Goal: Communication & Community: Answer question/provide support

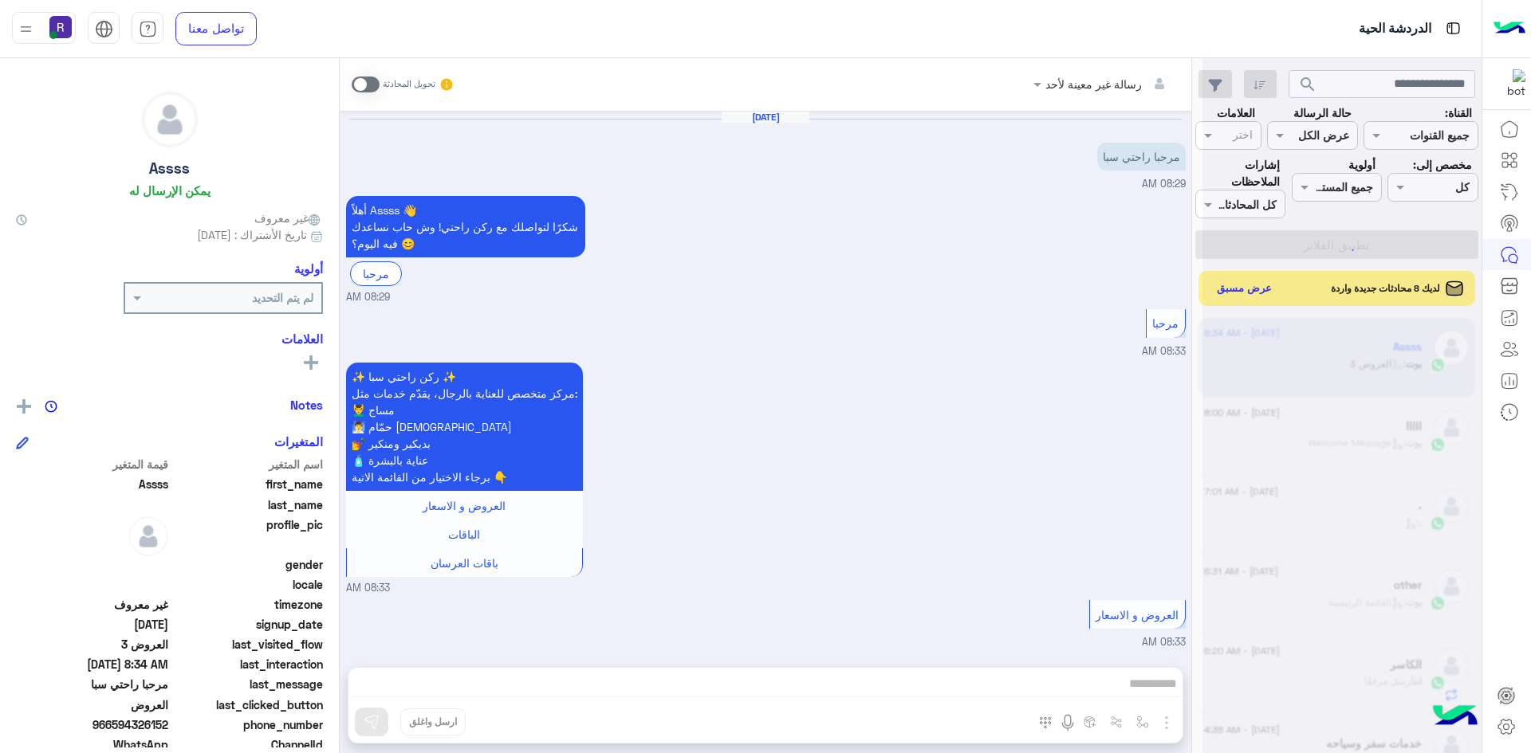
scroll to position [806, 0]
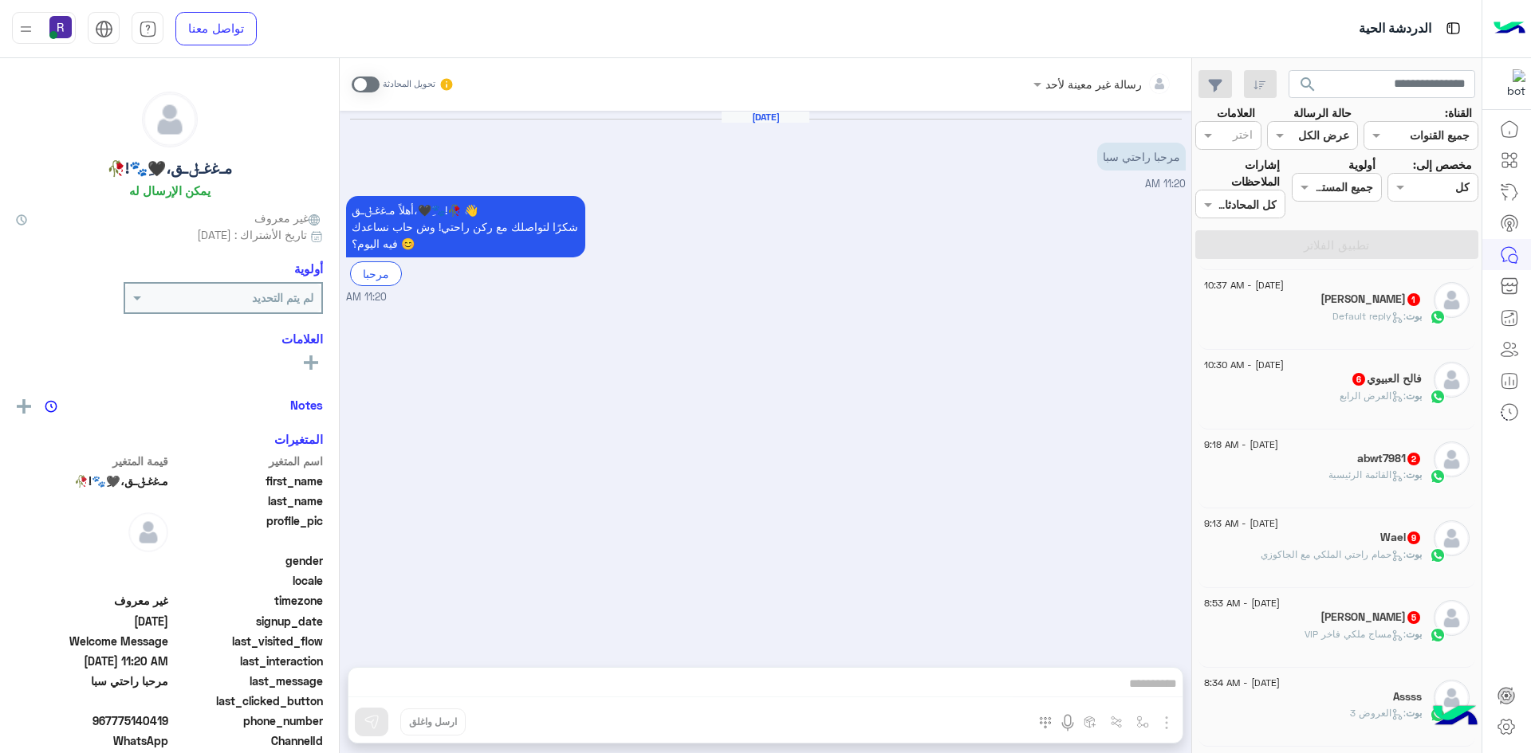
click at [1313, 308] on div "[PERSON_NAME] 1" at bounding box center [1313, 301] width 218 height 17
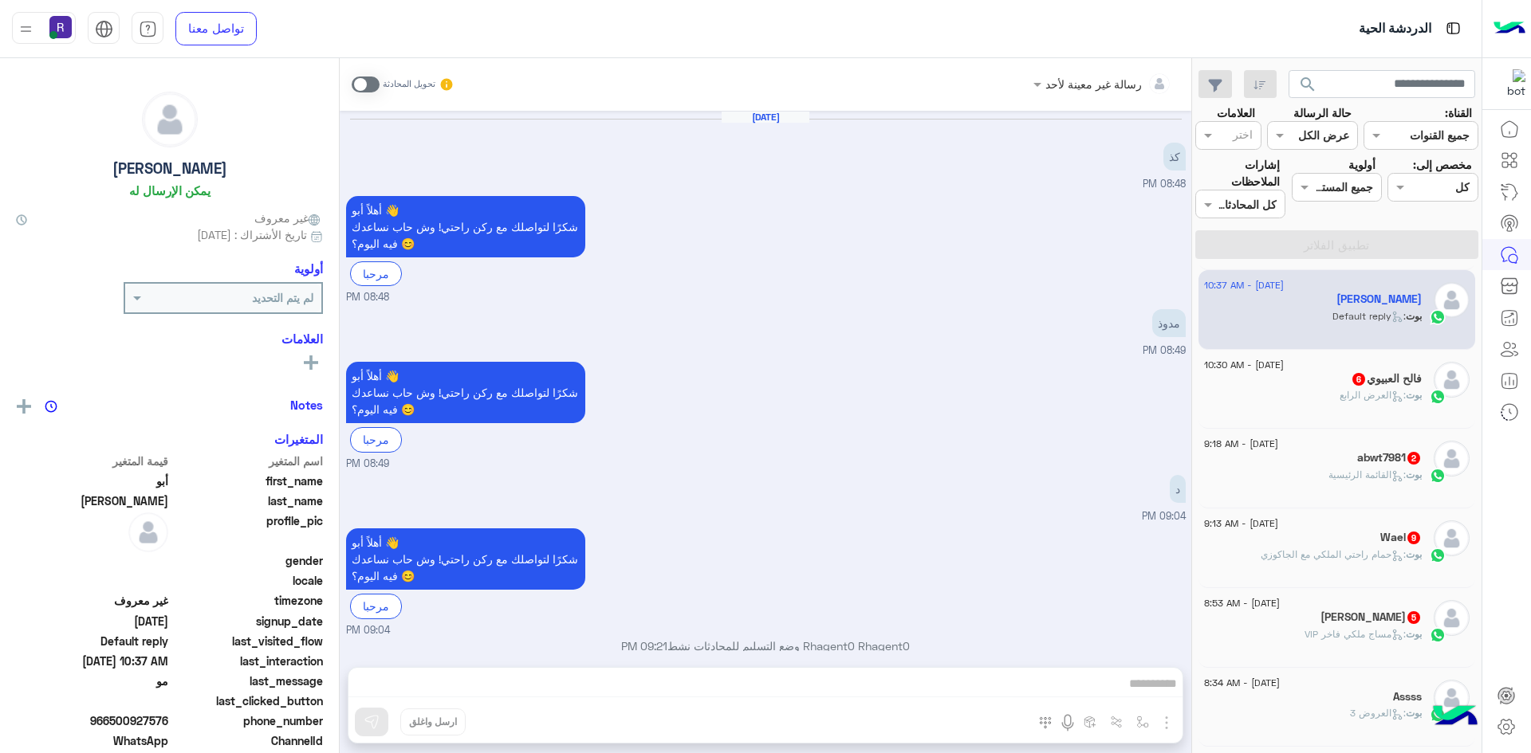
scroll to position [730, 0]
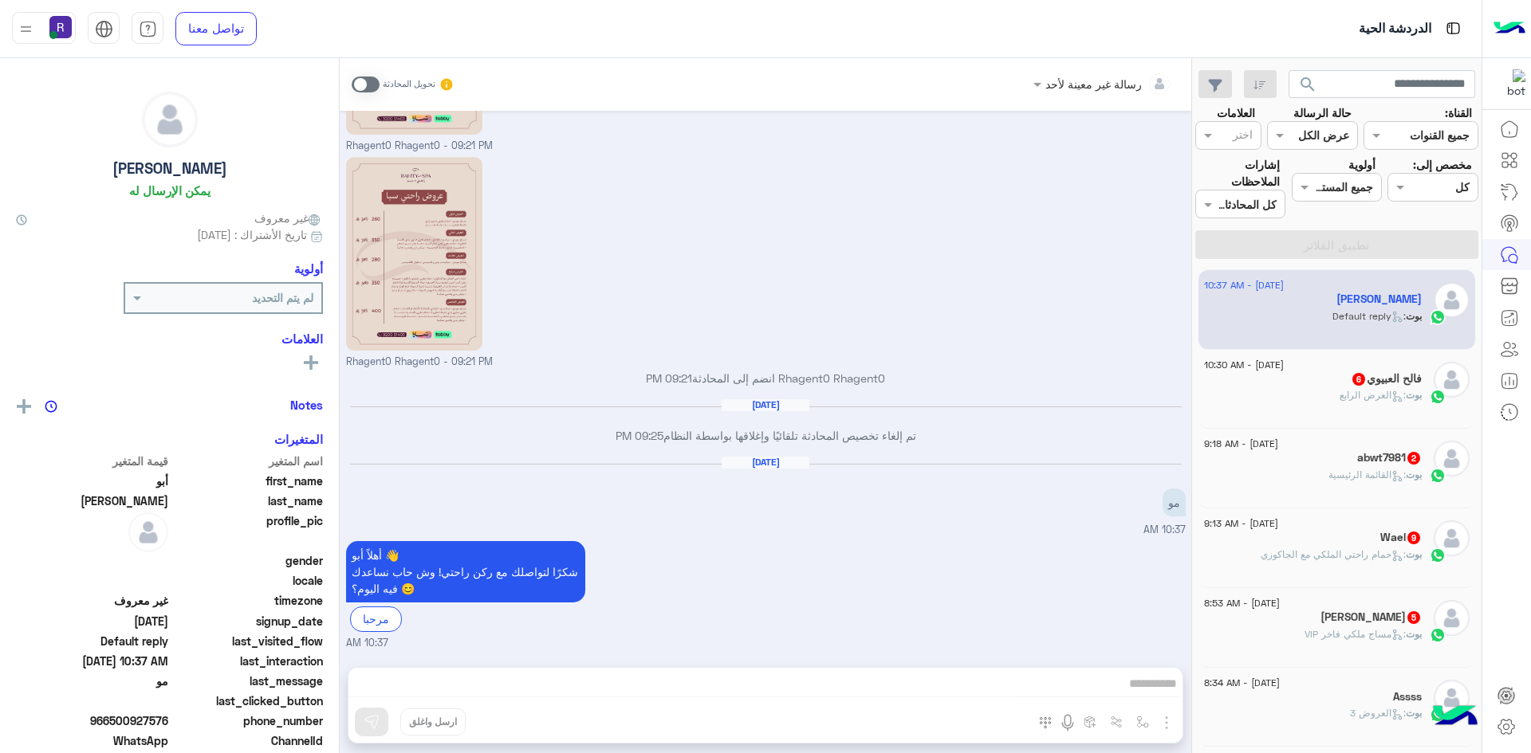
click at [1327, 395] on div "بوت : العرض الرابع" at bounding box center [1313, 402] width 218 height 28
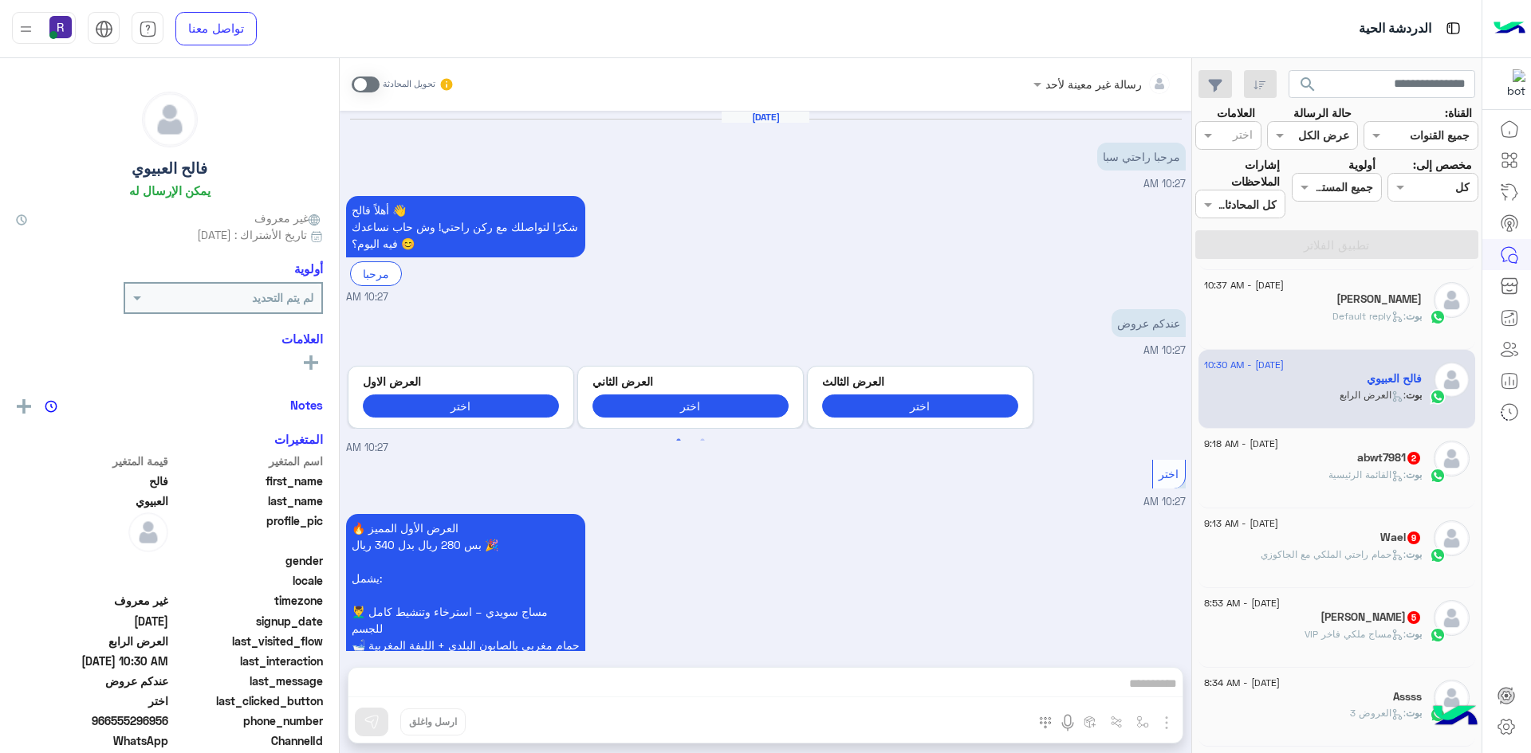
scroll to position [1525, 0]
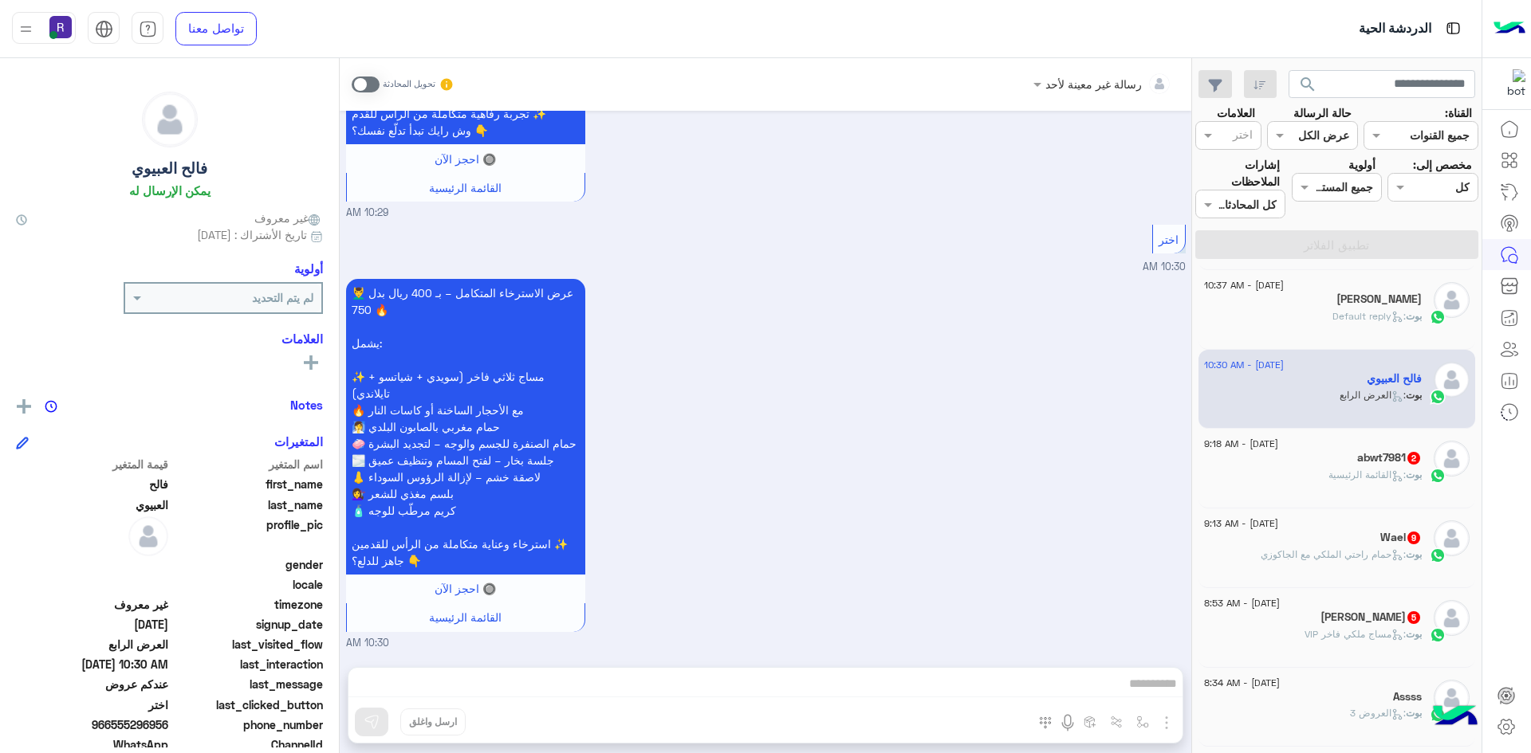
click at [1347, 482] on p "بوت : القائمة الرئيسية" at bounding box center [1374, 475] width 93 height 14
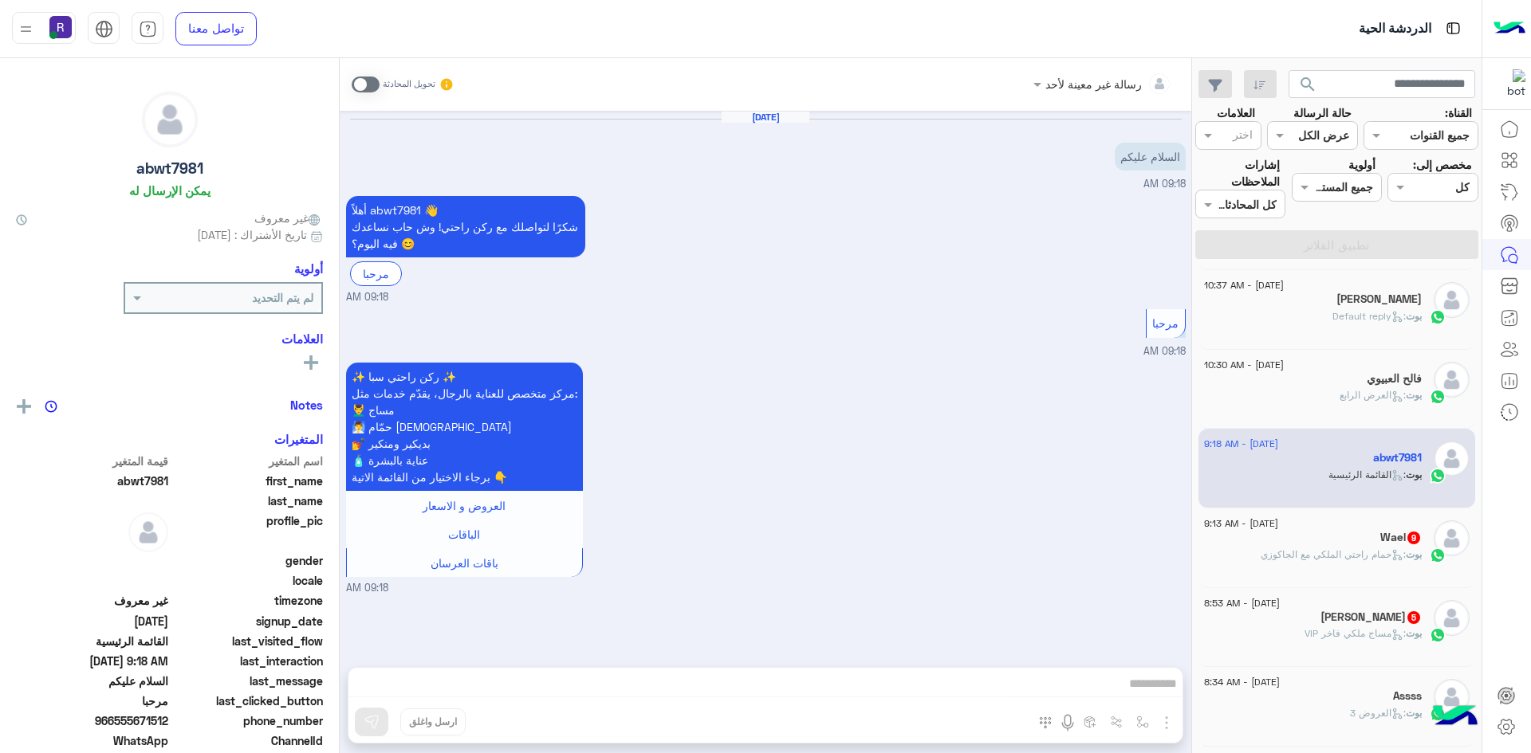
click at [1363, 568] on div "بوت : حمام راحتي الملكي مع الجاكوزي" at bounding box center [1313, 562] width 218 height 28
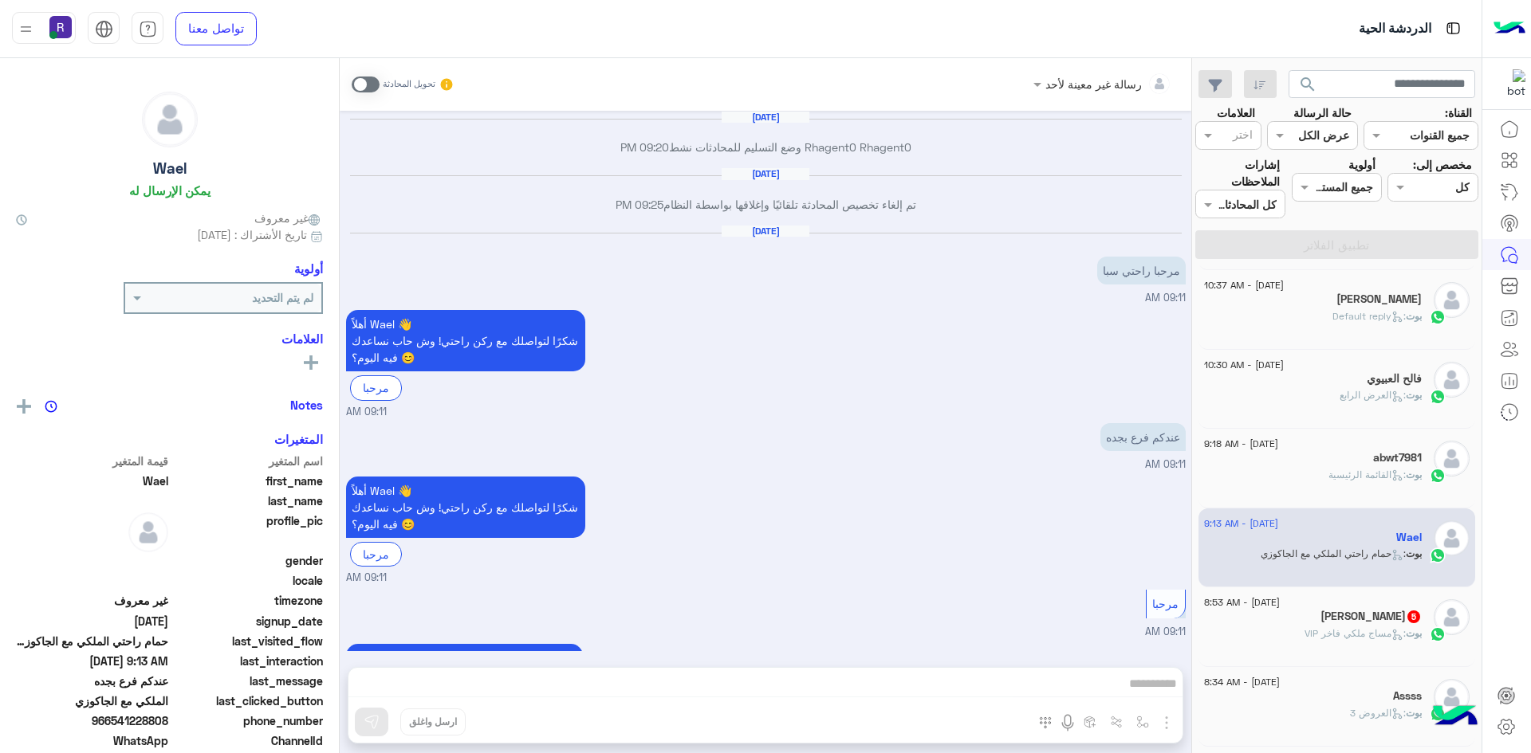
scroll to position [2171, 0]
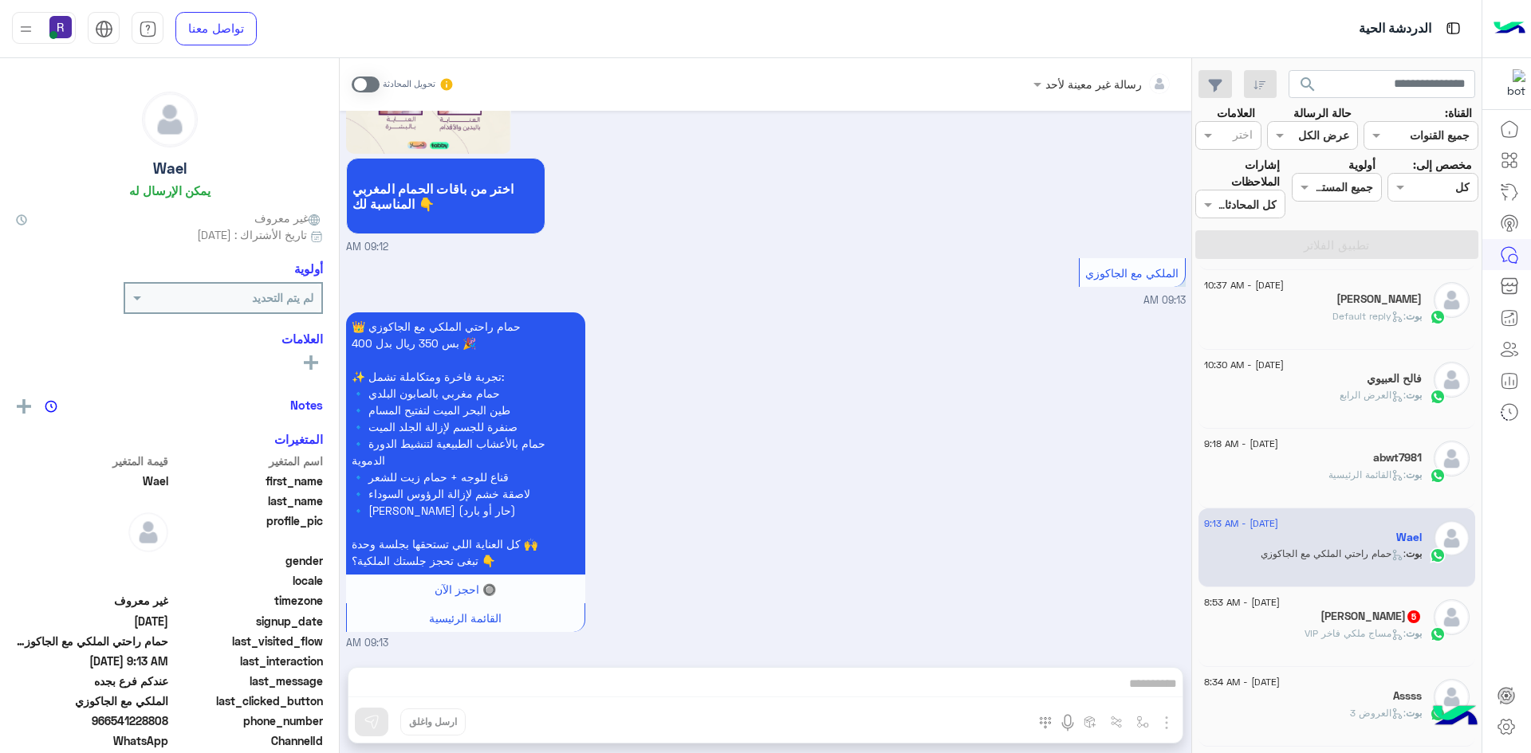
click at [1349, 613] on h5 "[PERSON_NAME] قائد 5" at bounding box center [1370, 617] width 101 height 14
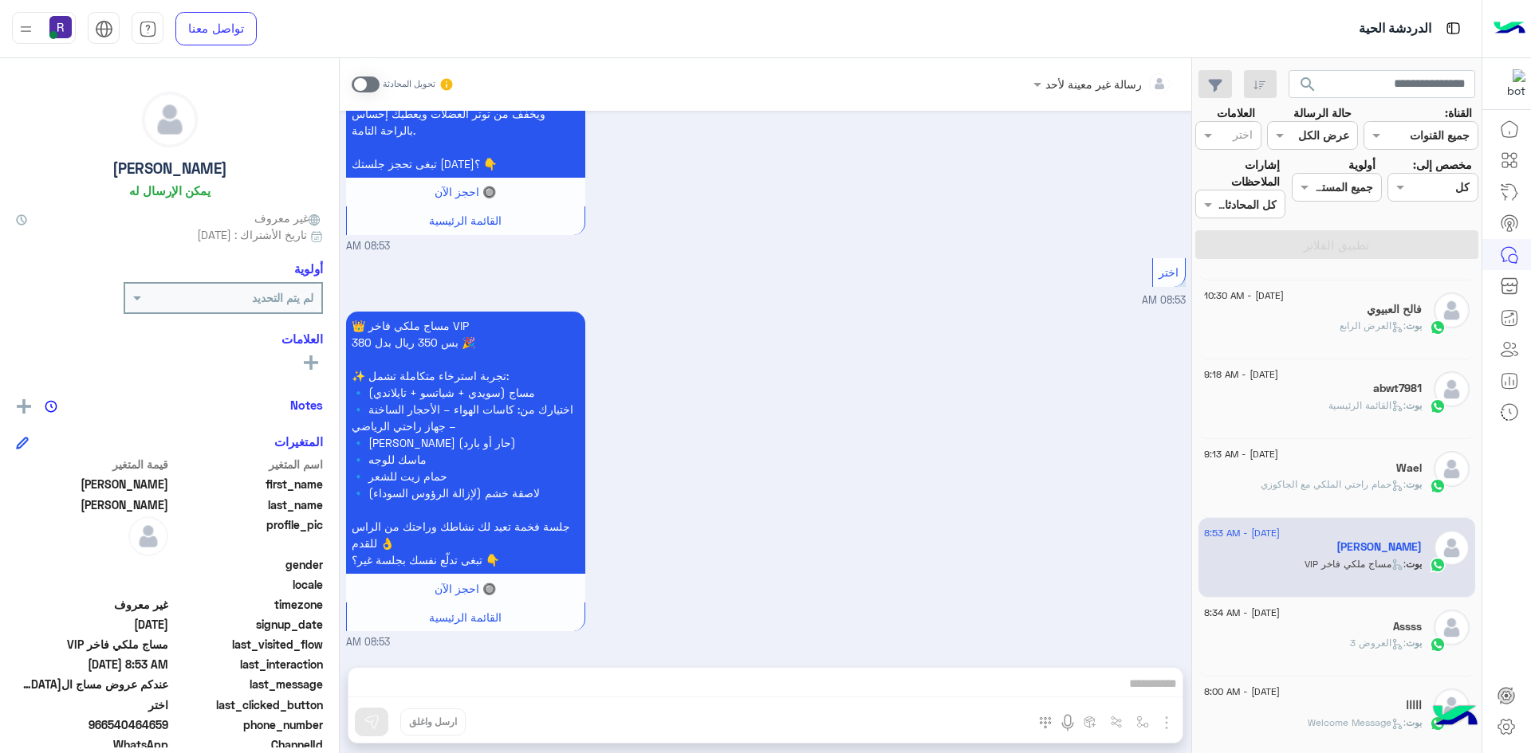
scroll to position [478, 0]
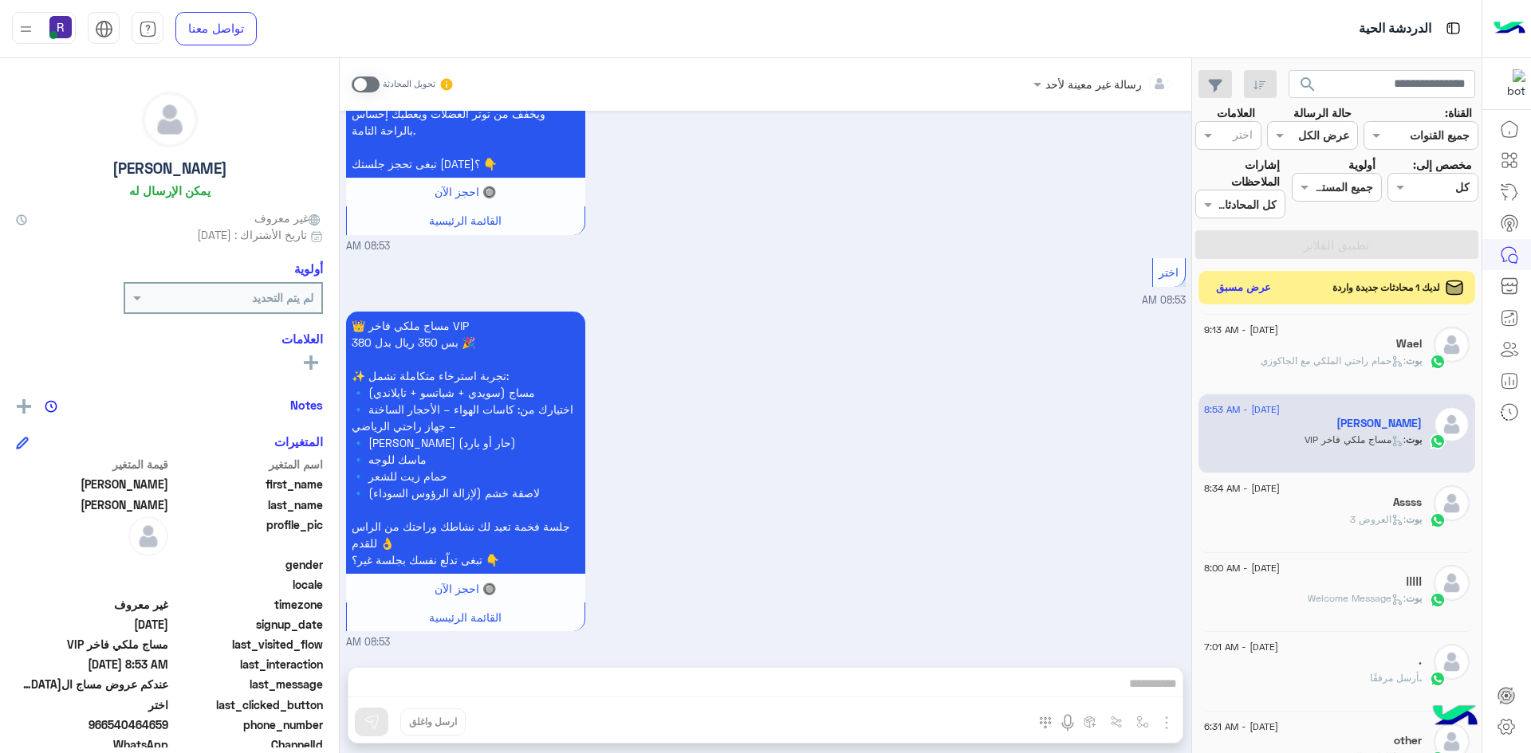
click at [1222, 281] on button "عرض مسبق" at bounding box center [1243, 288] width 67 height 22
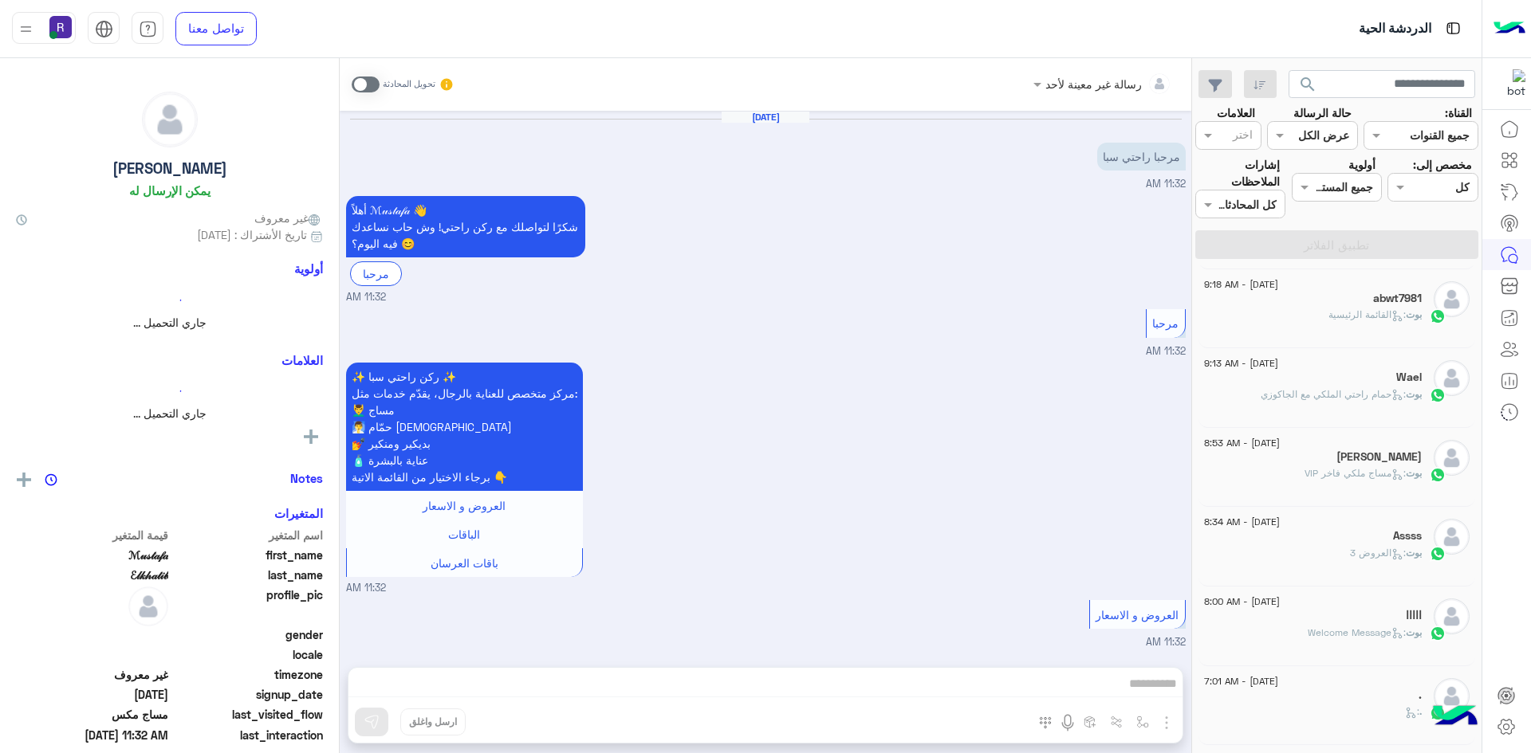
scroll to position [463, 0]
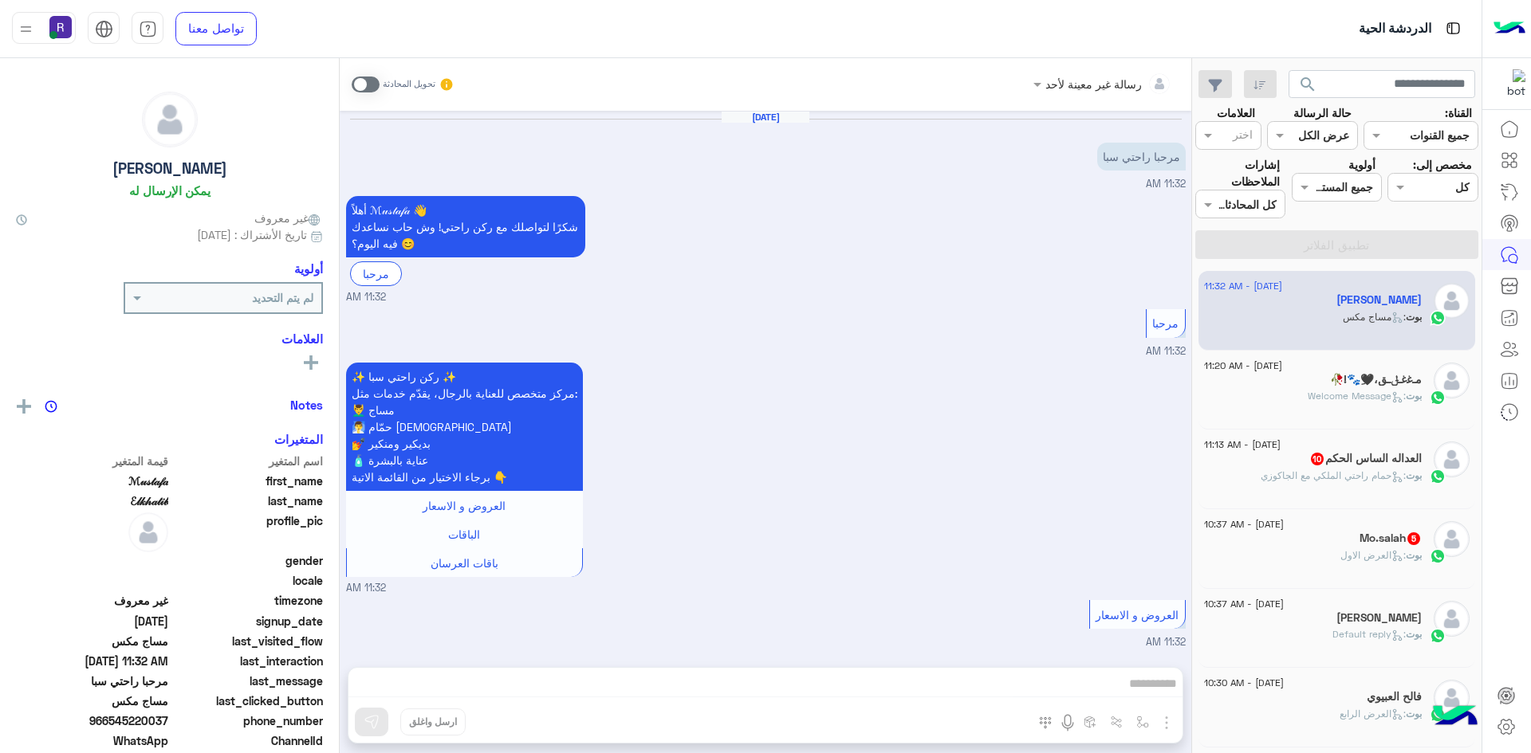
scroll to position [463, 0]
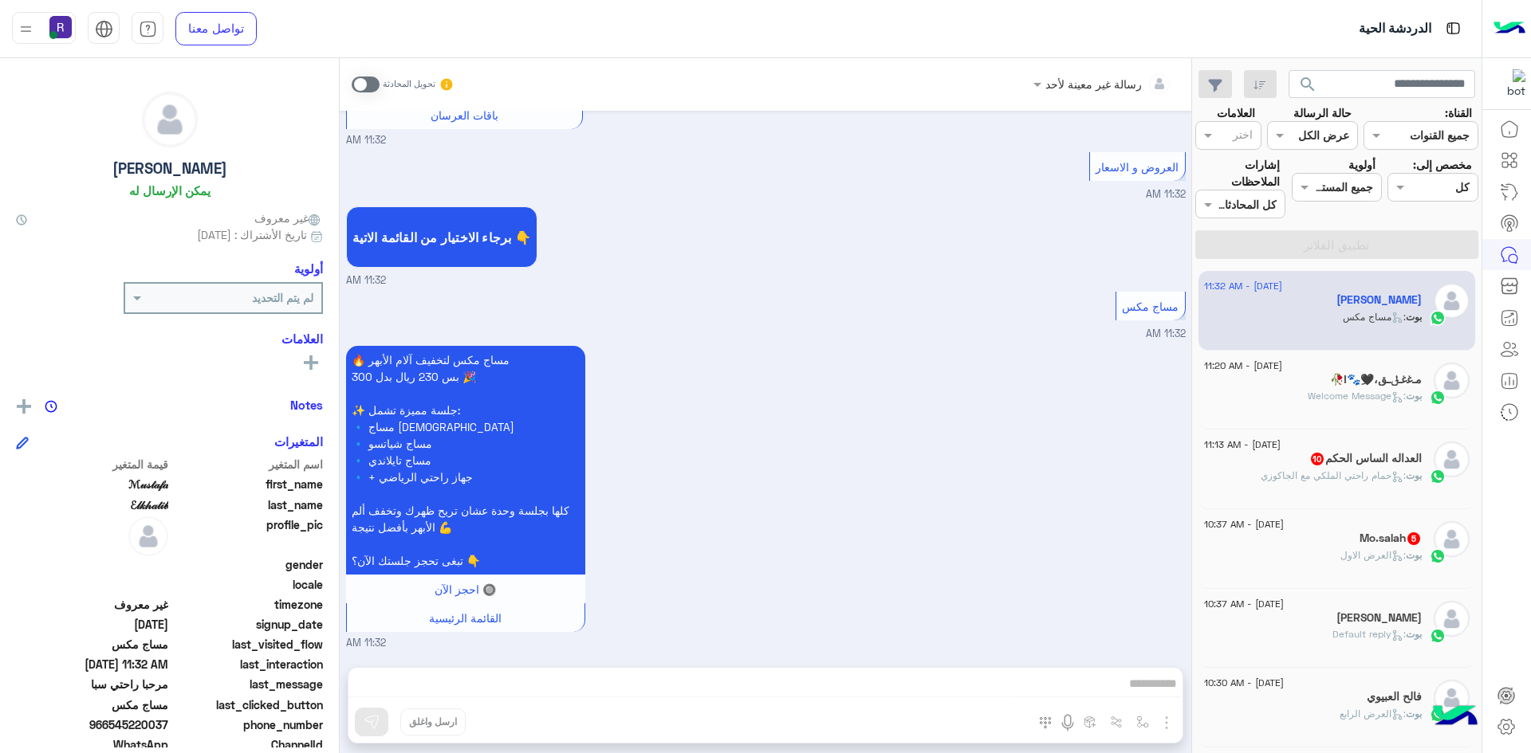
click at [1311, 458] on span "10" at bounding box center [1317, 459] width 13 height 13
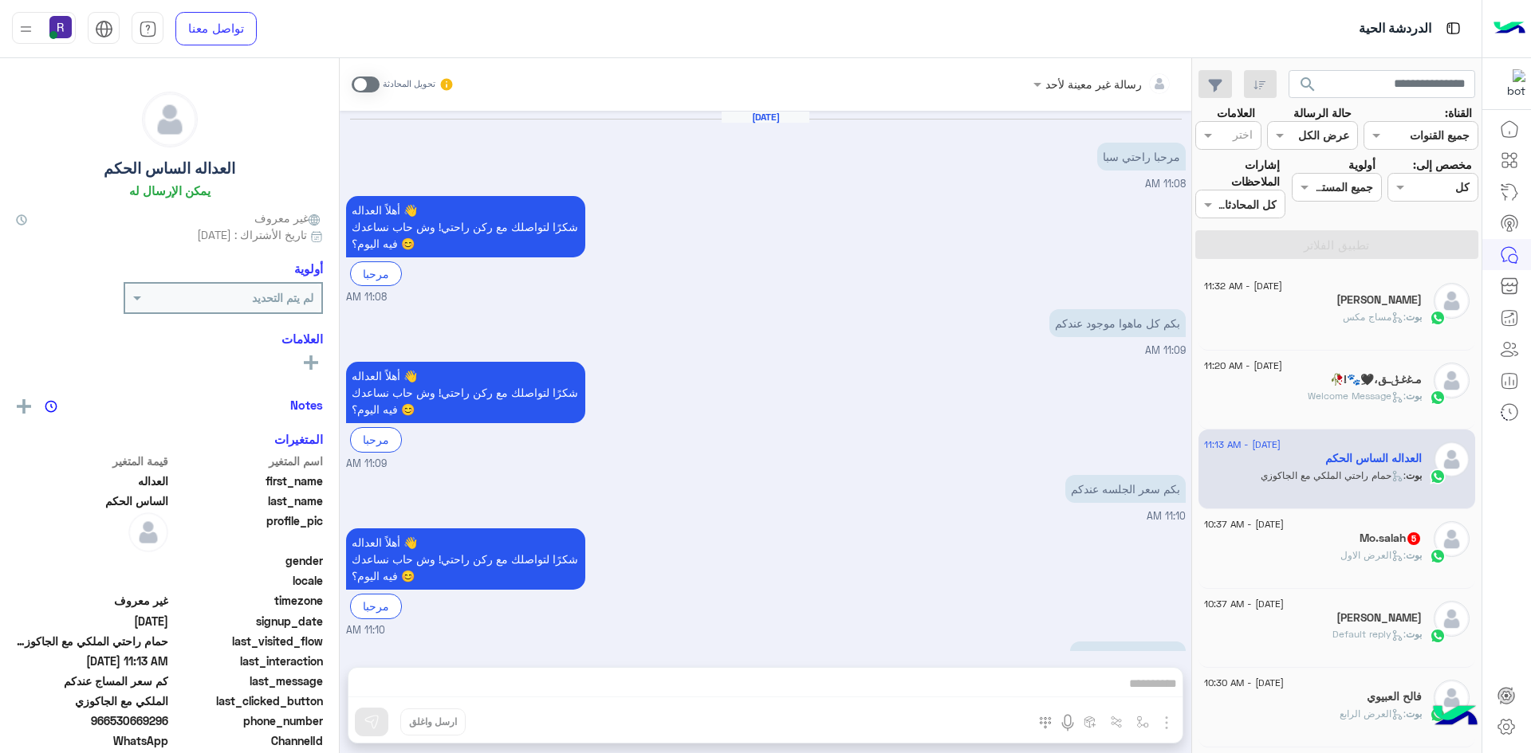
scroll to position [2324, 0]
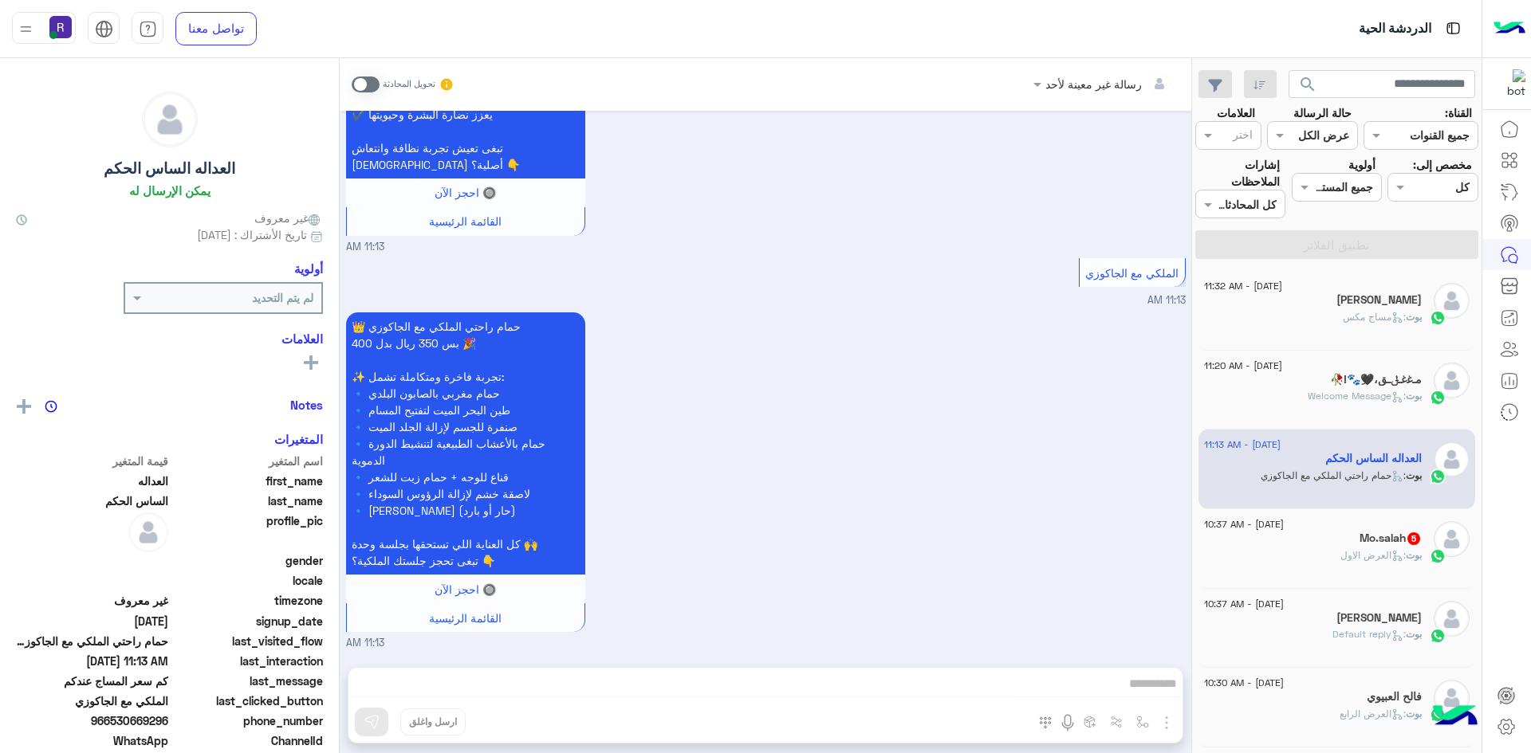
click at [1309, 543] on div "Mo.salah 5" at bounding box center [1313, 540] width 218 height 17
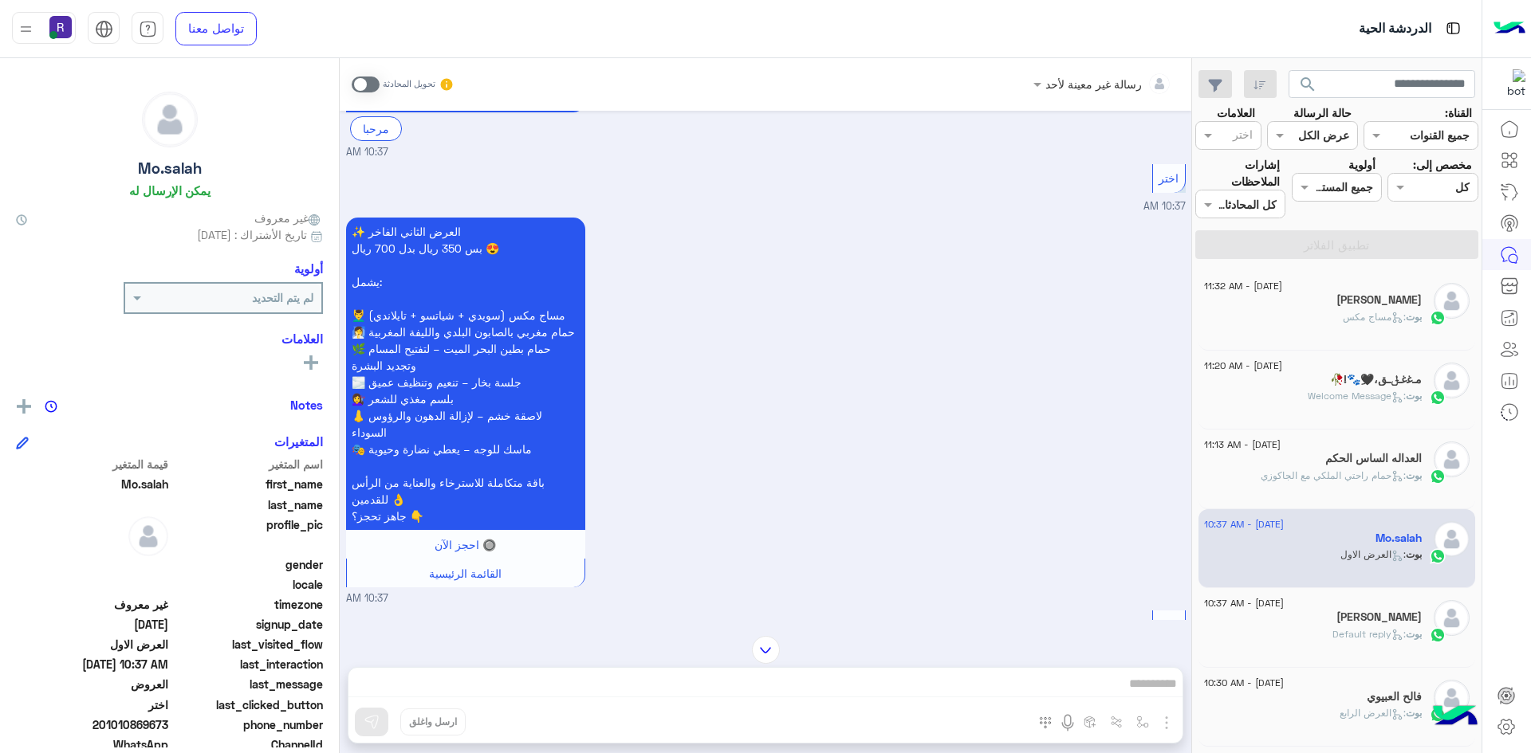
scroll to position [781, 0]
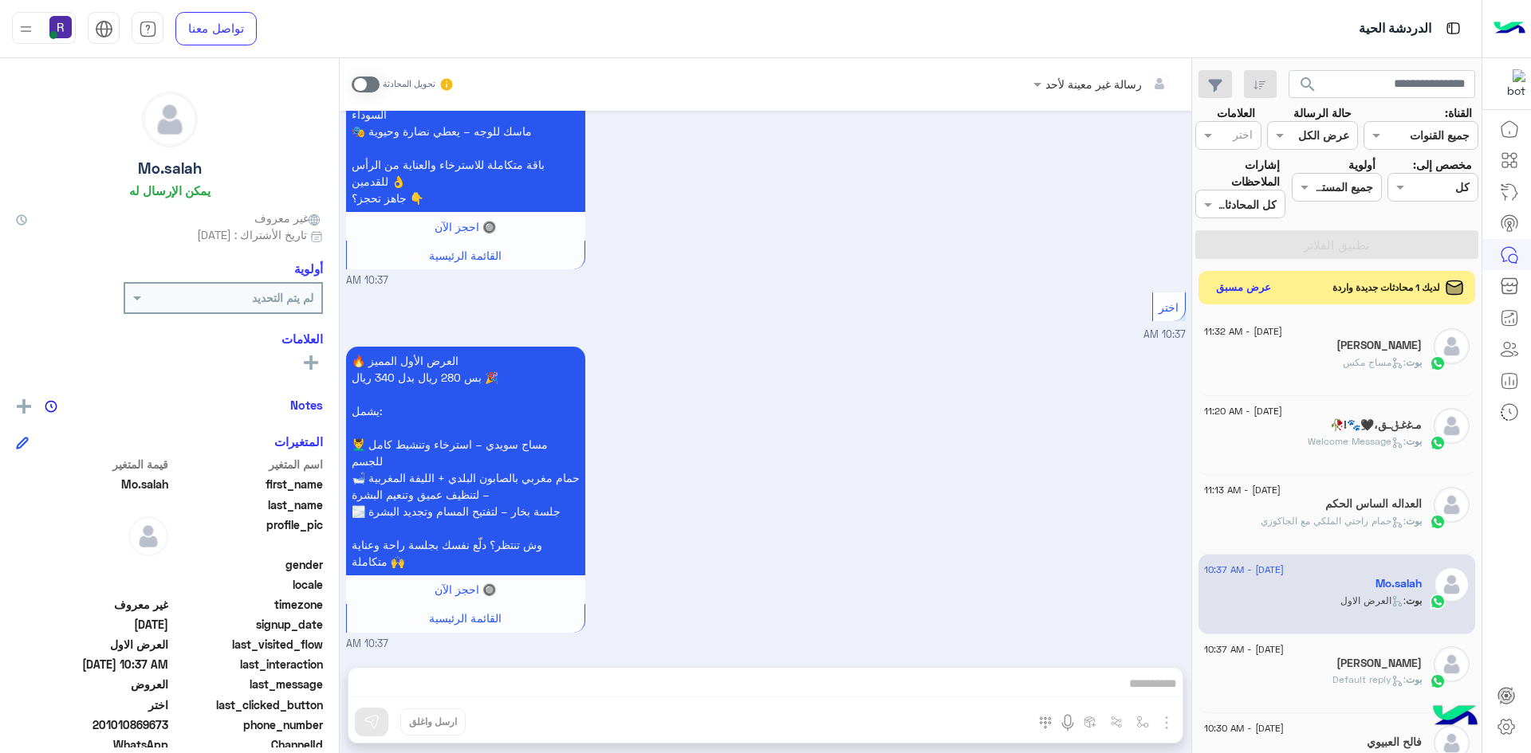
click at [1231, 292] on button "عرض مسبق" at bounding box center [1243, 288] width 67 height 22
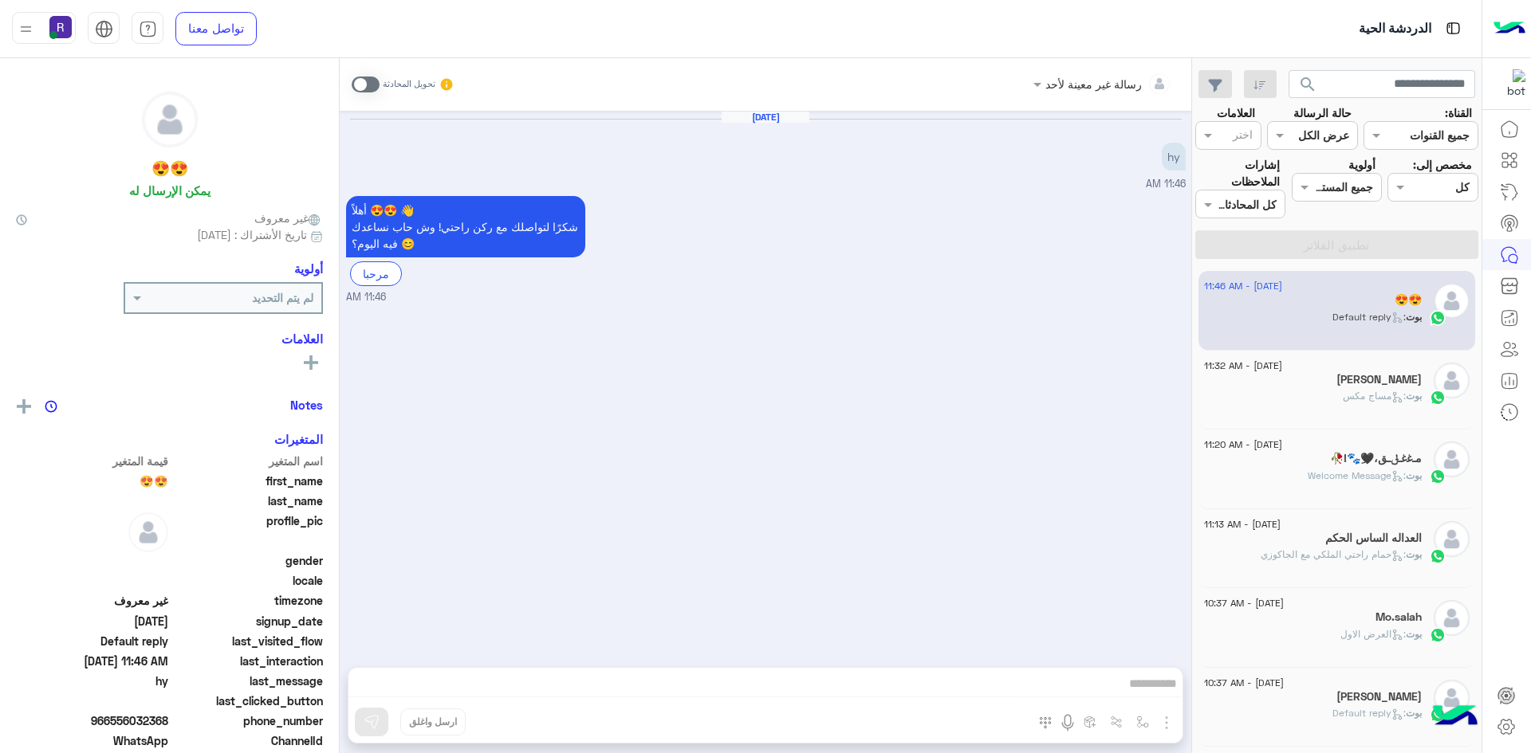
click at [1275, 379] on div "[PERSON_NAME]" at bounding box center [1313, 381] width 218 height 17
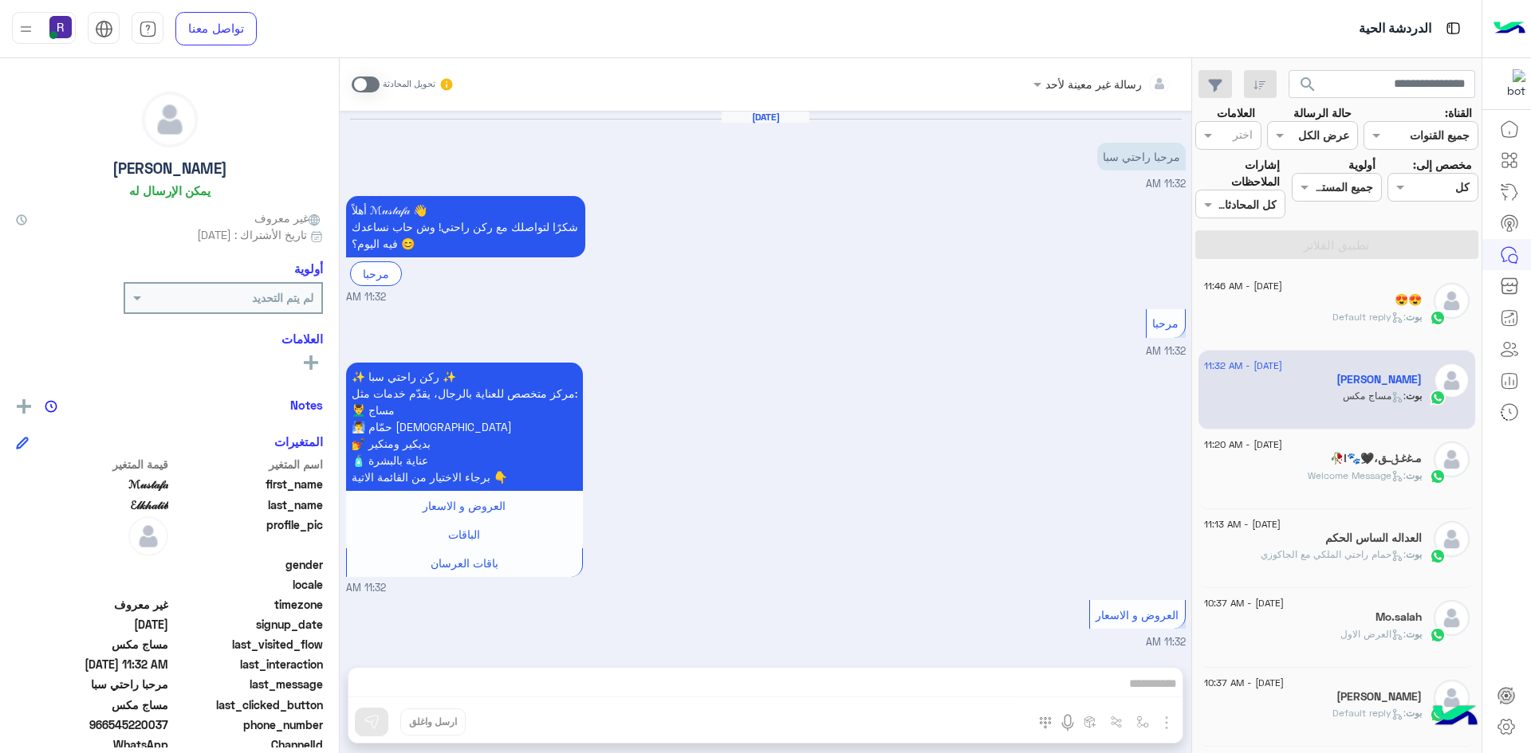
scroll to position [463, 0]
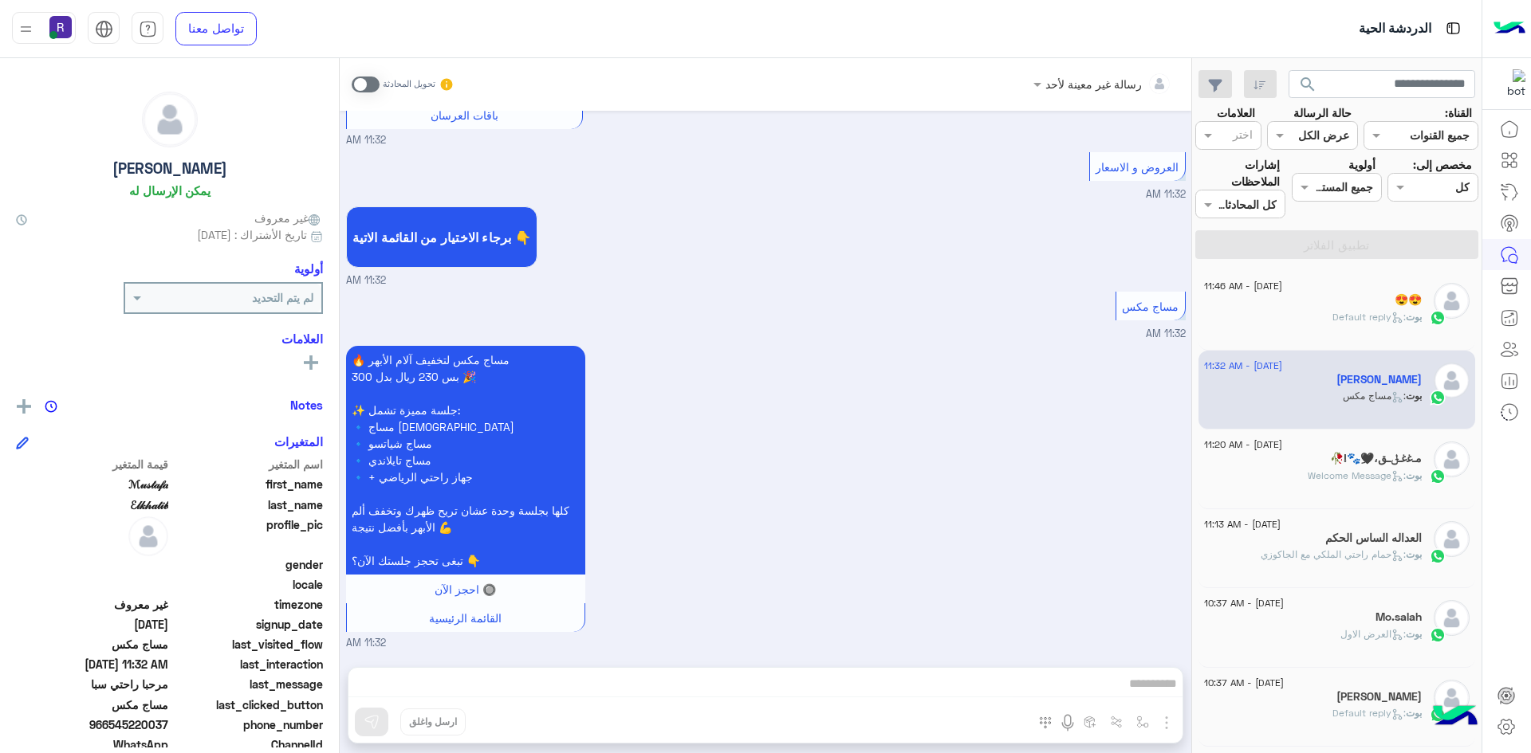
click at [1277, 327] on div "بوت : Default reply" at bounding box center [1313, 324] width 218 height 28
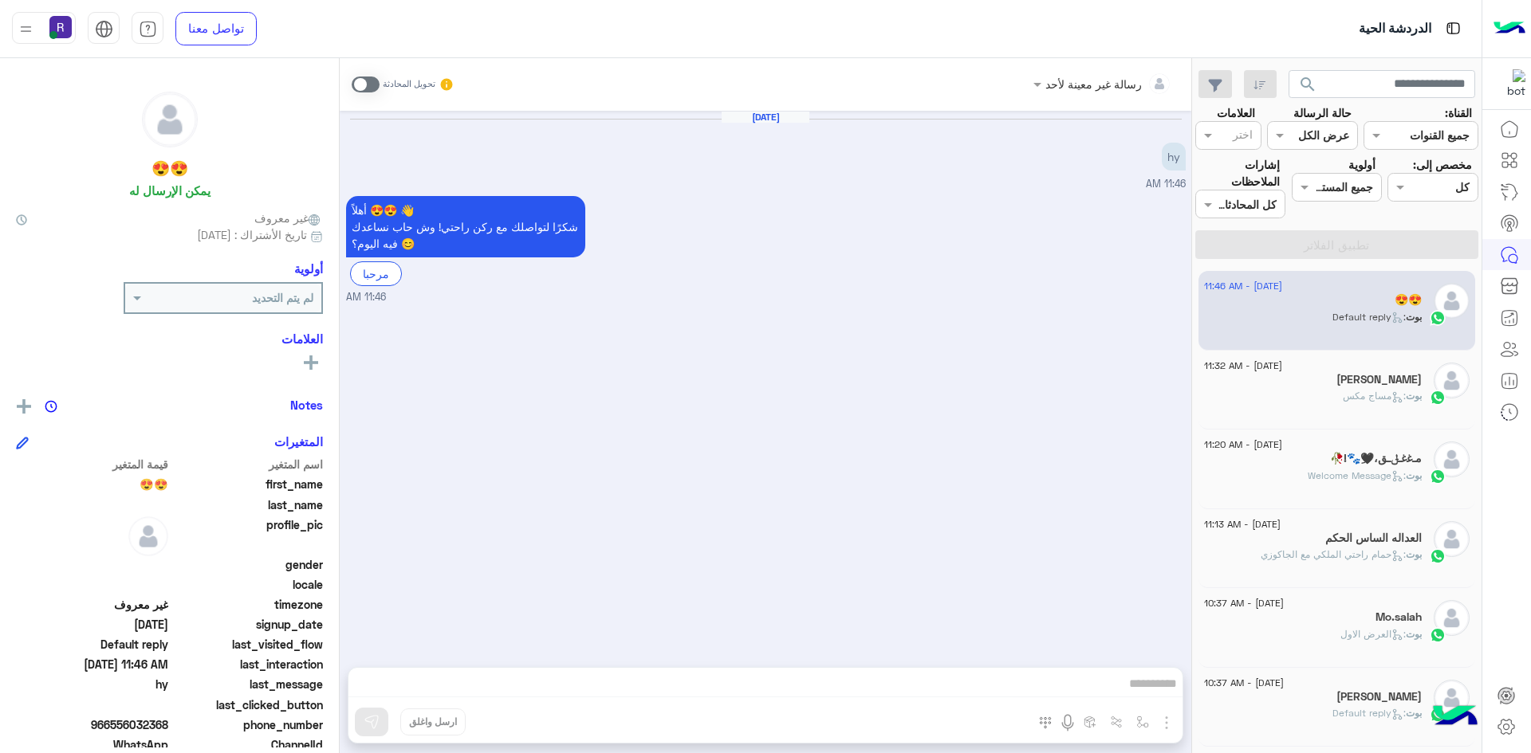
click at [1299, 481] on div "بوت : Welcome Message" at bounding box center [1313, 483] width 218 height 28
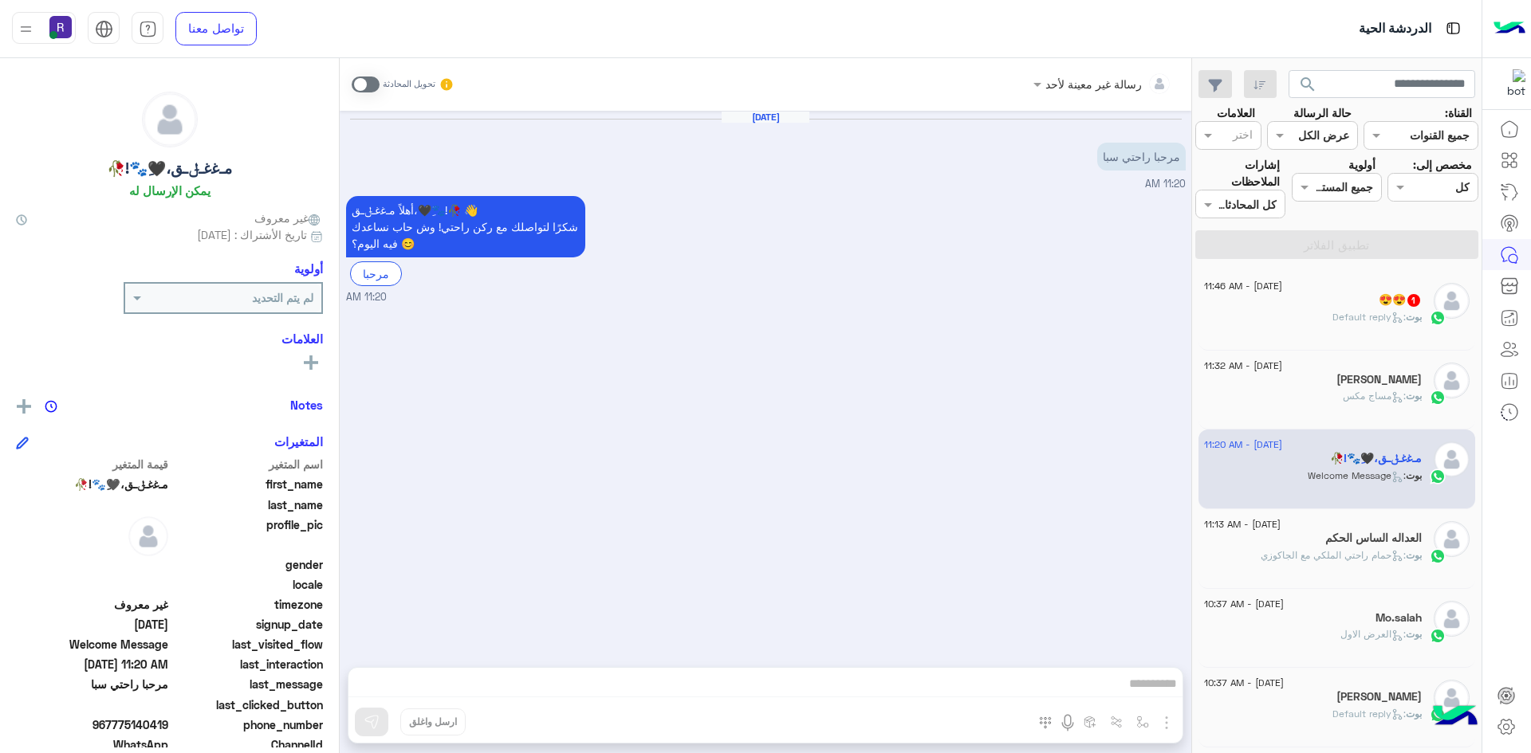
click at [1296, 552] on span ": حمام راحتي الملكي مع الجاكوزي" at bounding box center [1332, 555] width 145 height 12
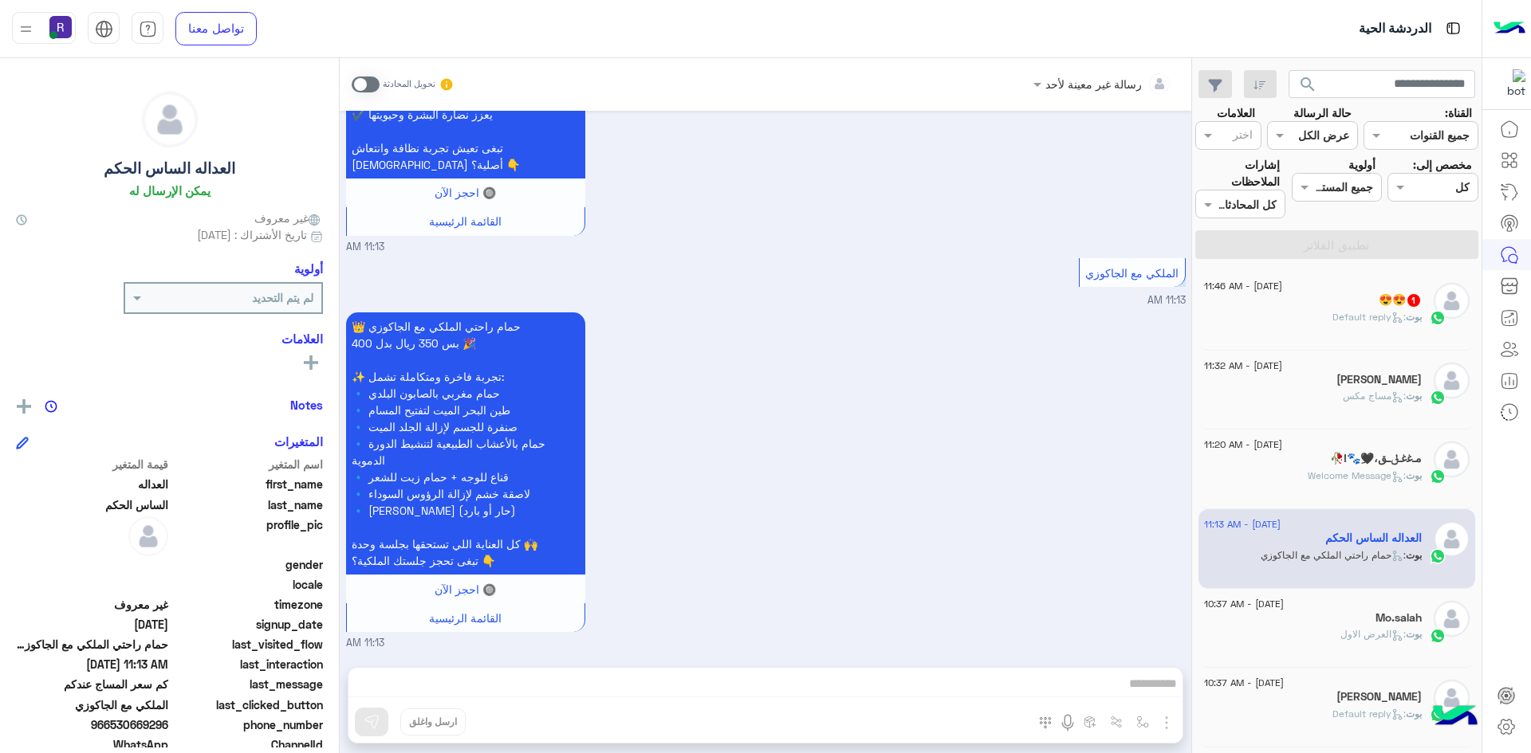
click at [1317, 332] on div "بوت : Default reply" at bounding box center [1313, 324] width 218 height 28
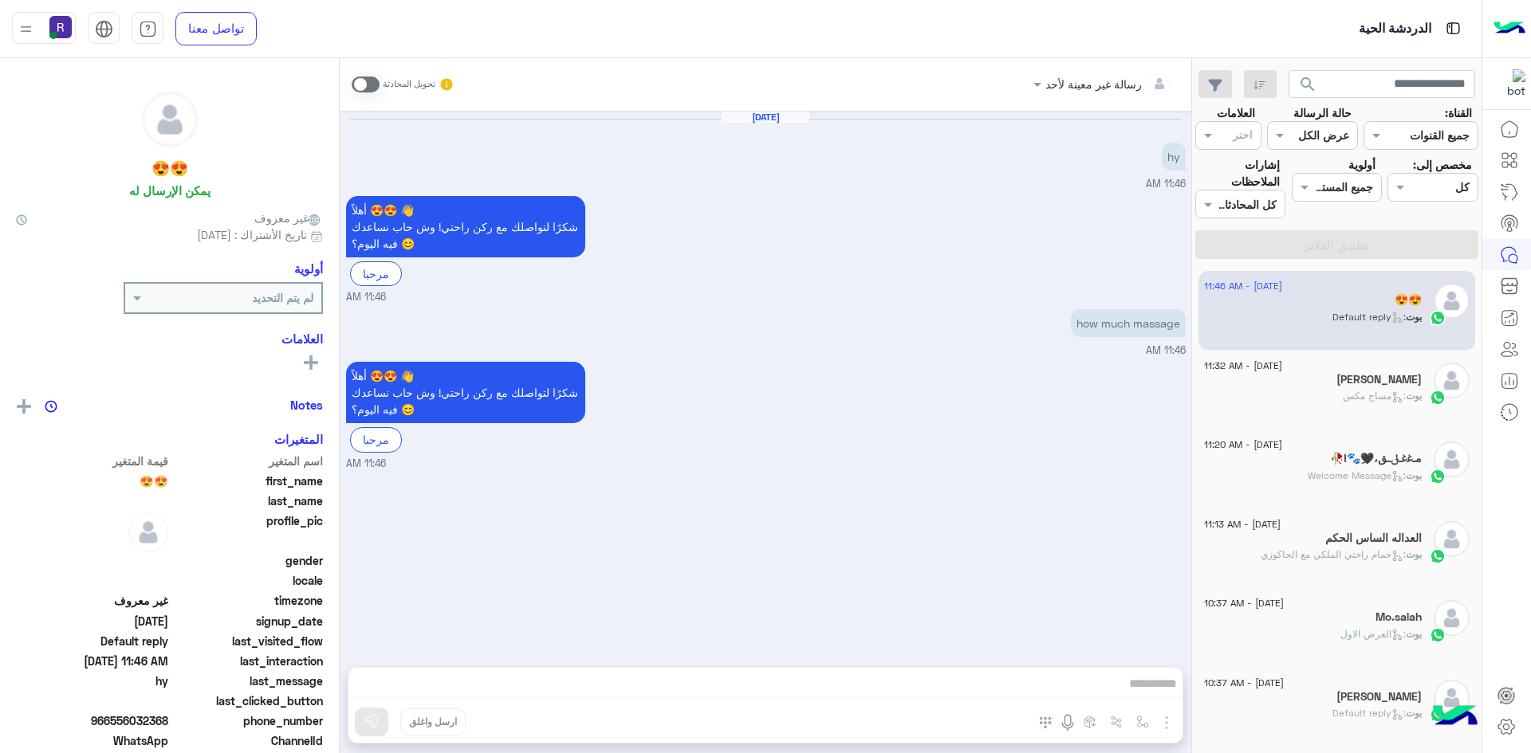
click at [1336, 374] on h5 "[PERSON_NAME]" at bounding box center [1378, 380] width 85 height 14
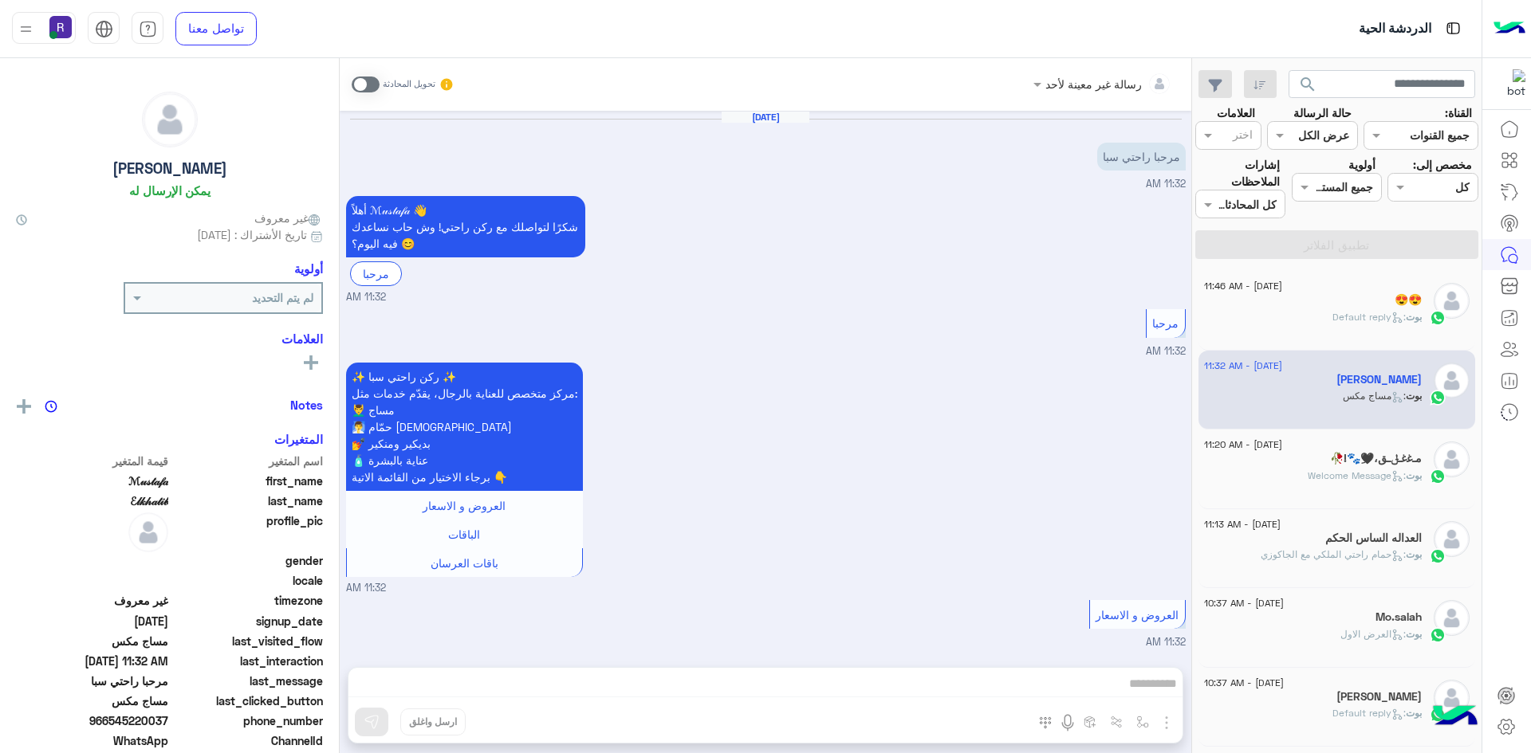
scroll to position [463, 0]
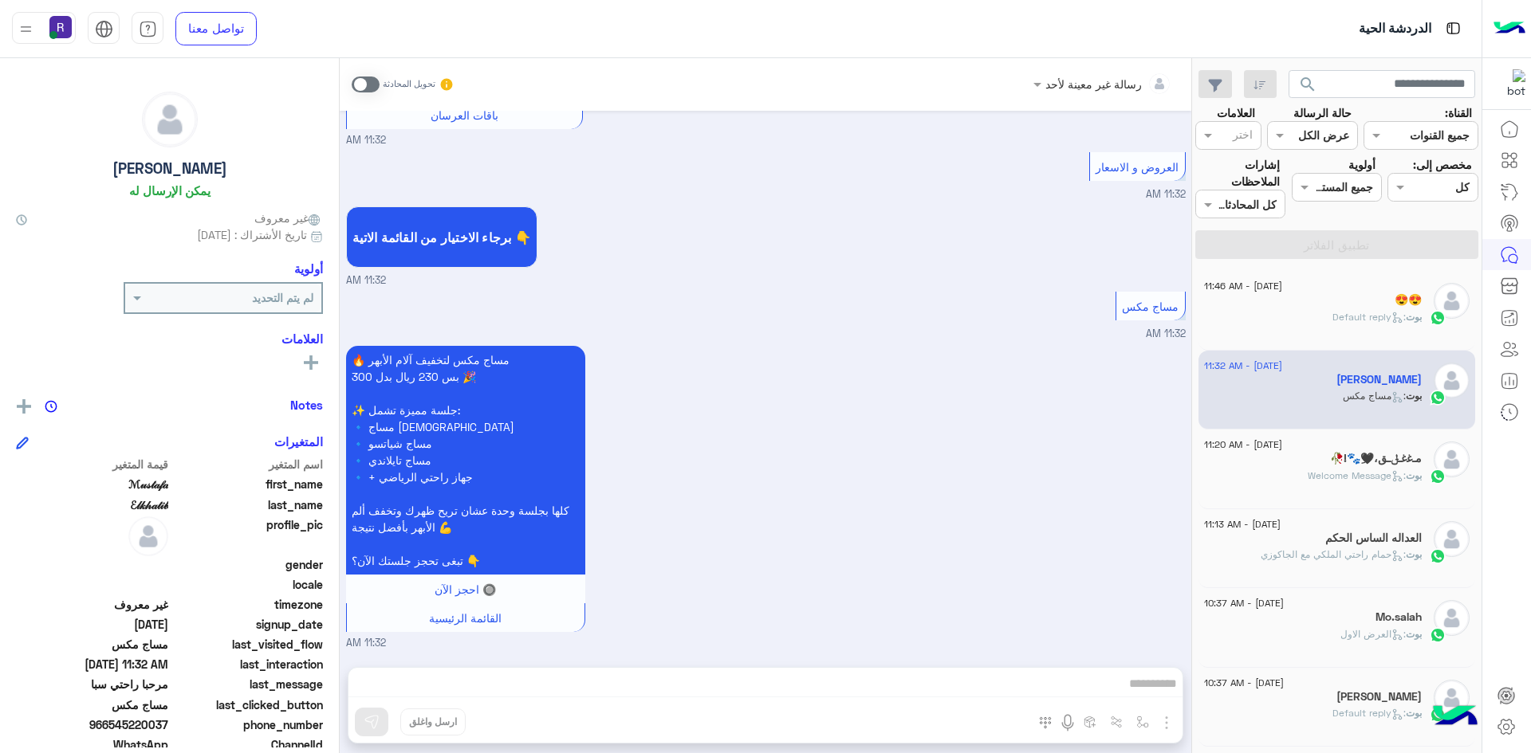
click at [1319, 419] on div "17 August - 11:32 AM ℳ𝓊𝓈𝓉𝒶𝒻𝒶 ℰ𝓁𝓀𝒽𝒶𝓉𝒾𝒷 بوت : مساج مكس" at bounding box center [1336, 391] width 277 height 80
click at [1319, 461] on div "ﻣـﻏﻏـݪـق،🖤َِ🐾!🥀" at bounding box center [1313, 460] width 218 height 17
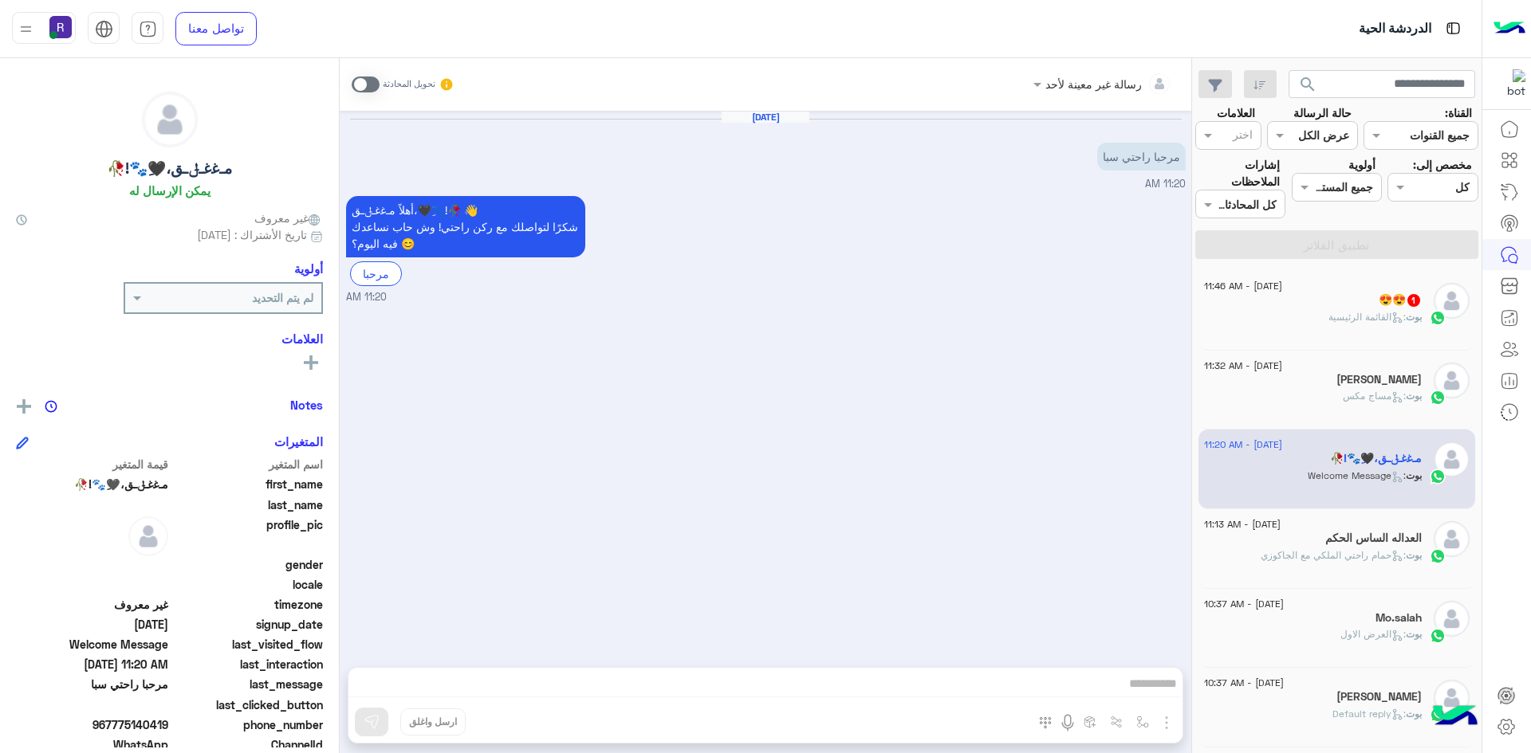
click at [1328, 324] on p "بوت : القائمة الرئيسية" at bounding box center [1374, 317] width 93 height 14
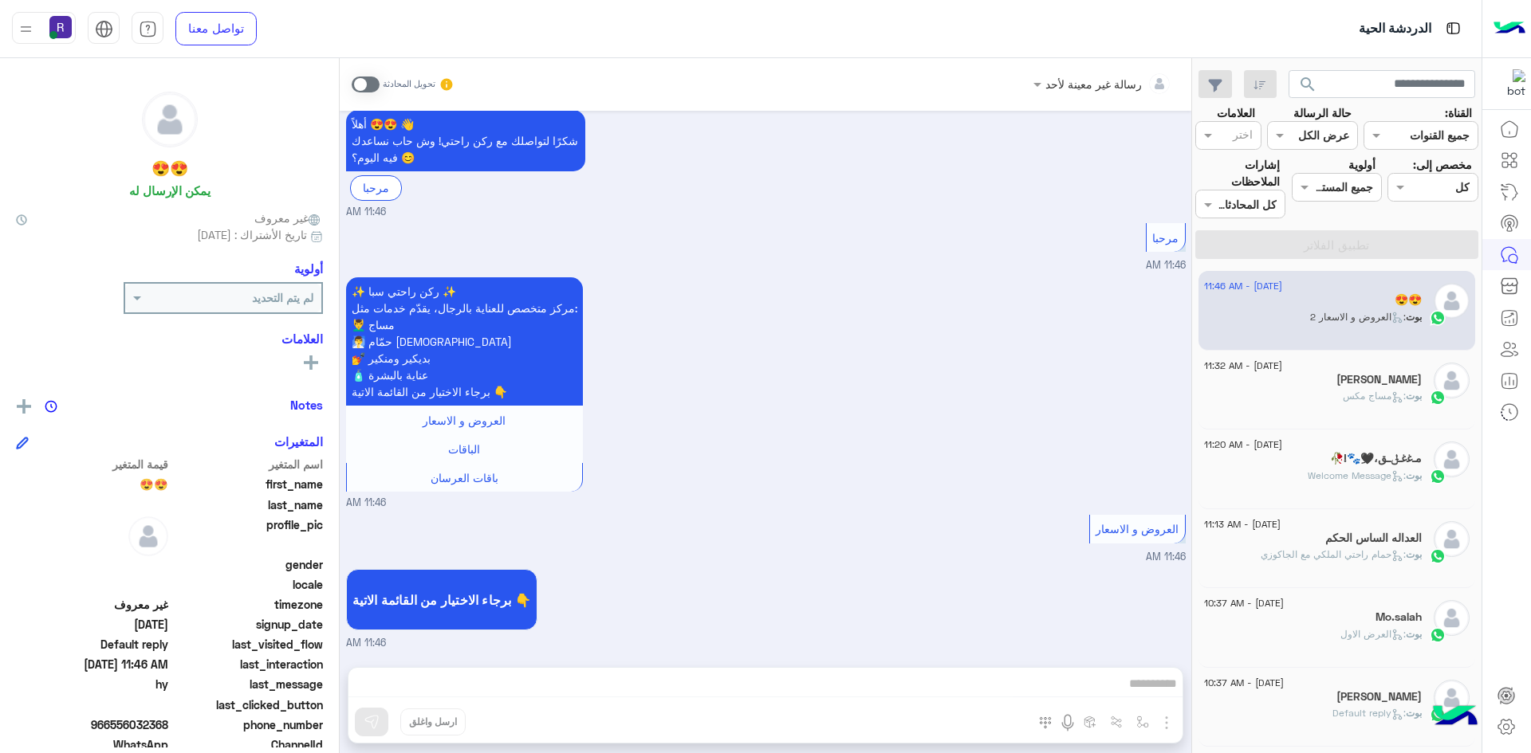
scroll to position [663, 0]
